Goal: Transaction & Acquisition: Subscribe to service/newsletter

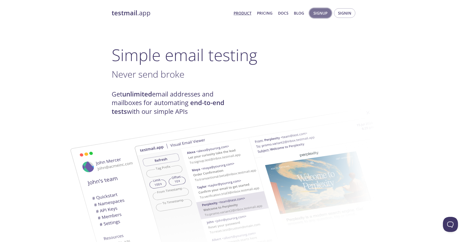
click at [325, 13] on span "Signup" at bounding box center [320, 13] width 14 height 7
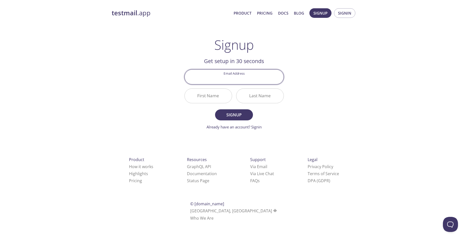
click at [254, 75] on input "Email Address" at bounding box center [234, 77] width 99 height 14
click at [228, 80] on input "Email Address" at bounding box center [234, 77] width 99 height 14
type input "frim.le.eleazar@student.utcluj.ro"
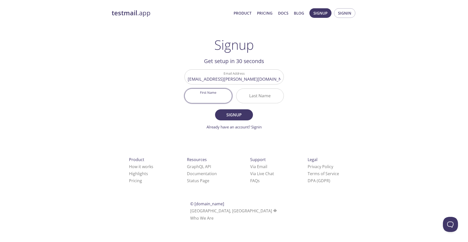
click at [217, 95] on input "First Name" at bounding box center [208, 96] width 47 height 14
type input "Frim"
type input "Eleazar"
click at [229, 117] on span "Signup" at bounding box center [234, 114] width 27 height 7
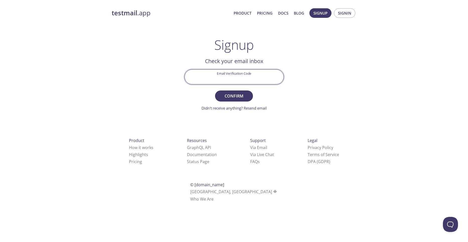
click at [235, 80] on input "Email Verification Code" at bounding box center [234, 77] width 99 height 14
type input "x"
type input "XJW5RQE"
click at [241, 94] on span "Confirm" at bounding box center [234, 95] width 27 height 7
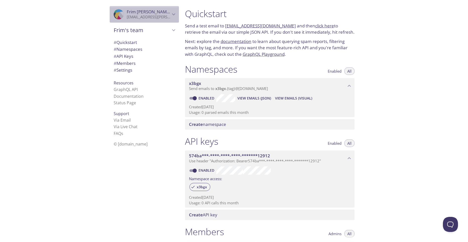
click at [158, 22] on div ".cls-1 { fill: #6d5ca8; } .cls-2 { fill: #3fc191; } .cls-3 { fill: #3b4752; } .…" at bounding box center [144, 14] width 69 height 17
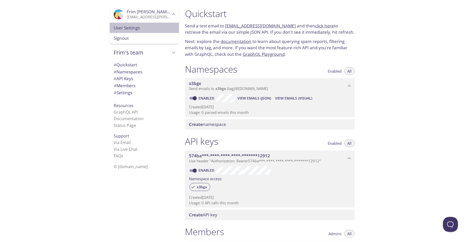
click at [138, 30] on span "User Settings" at bounding box center [144, 28] width 61 height 7
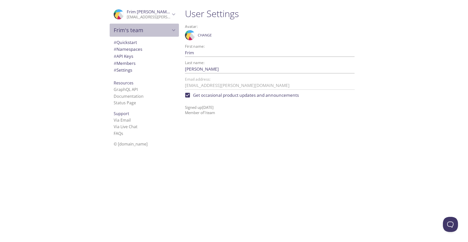
click at [138, 30] on span "Frim's team" at bounding box center [142, 30] width 57 height 7
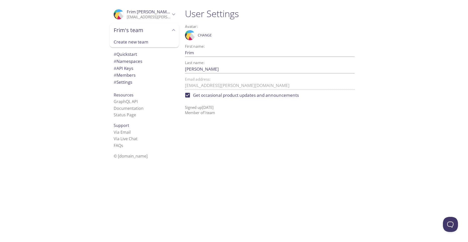
click at [143, 13] on span "Frim Eleazar" at bounding box center [149, 12] width 44 height 6
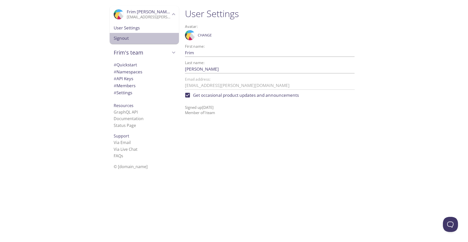
click at [139, 37] on span "Signout" at bounding box center [144, 38] width 61 height 7
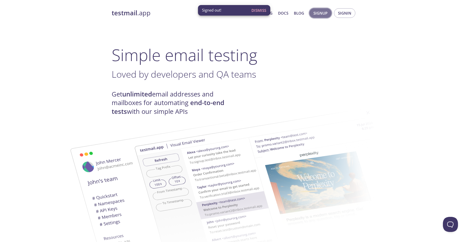
click at [324, 13] on span "Signup" at bounding box center [320, 13] width 14 height 7
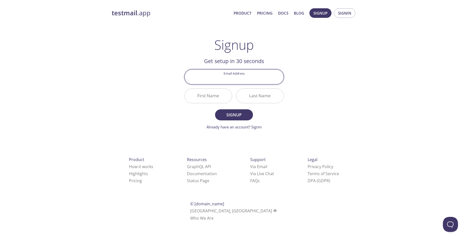
click at [315, 81] on div "testmail .app Product Pricing Docs Blog Signup Signin Signup Get setup in 30 se…" at bounding box center [234, 120] width 257 height 230
click at [247, 77] on input "Email Address" at bounding box center [234, 77] width 99 height 14
type input "eleazarfrim@gmail.com"
type input "Frim"
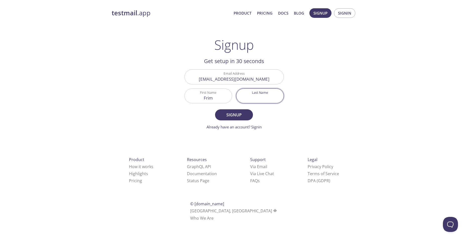
type input "Eleazar"
click at [231, 111] on button "Signup" at bounding box center [234, 114] width 38 height 11
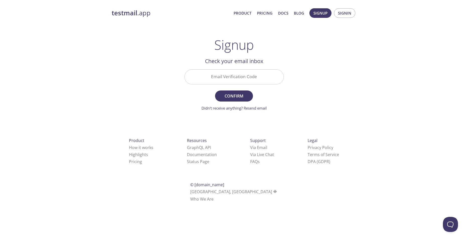
click at [244, 77] on input "Email Verification Code" at bounding box center [234, 77] width 99 height 14
type input "EFTYM2R"
click at [238, 96] on span "Confirm" at bounding box center [234, 95] width 27 height 7
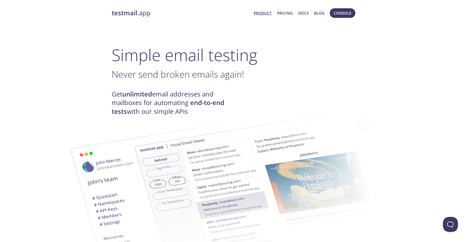
click at [262, 13] on link "Product" at bounding box center [263, 13] width 18 height 7
